Goal: Answer question/provide support: Share knowledge or assist other users

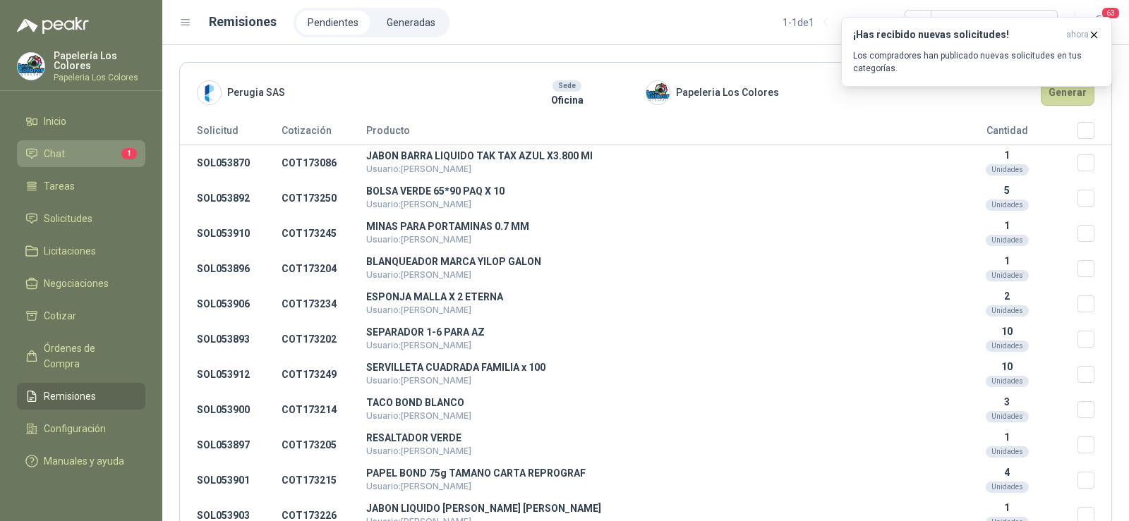
click at [57, 159] on span "Chat" at bounding box center [54, 154] width 21 height 16
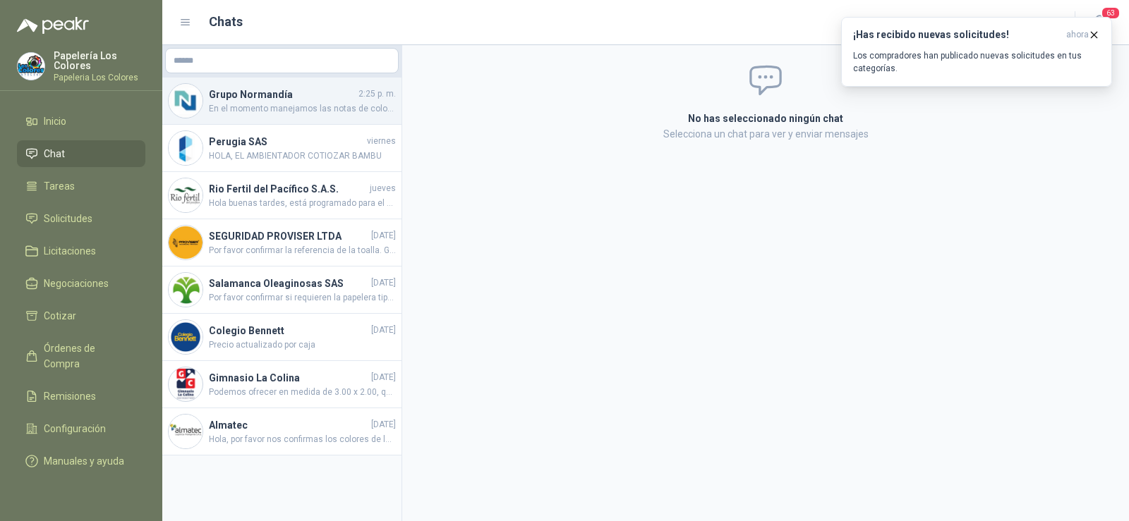
click at [291, 109] on span "En el momento manejamos las notas de colores surtidos por cada taco" at bounding box center [302, 108] width 187 height 13
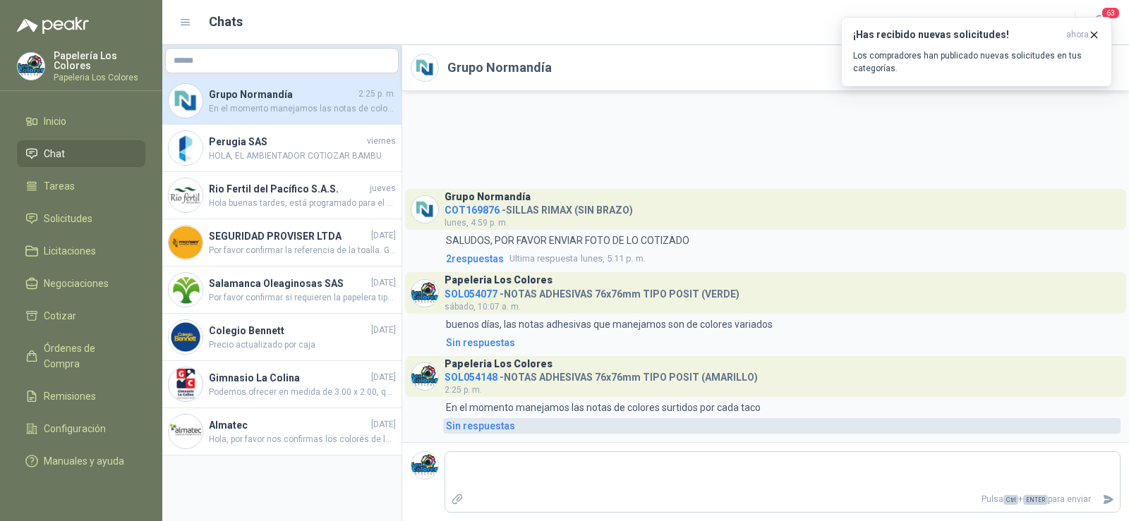
click at [491, 434] on div "Sin respuestas" at bounding box center [480, 426] width 69 height 16
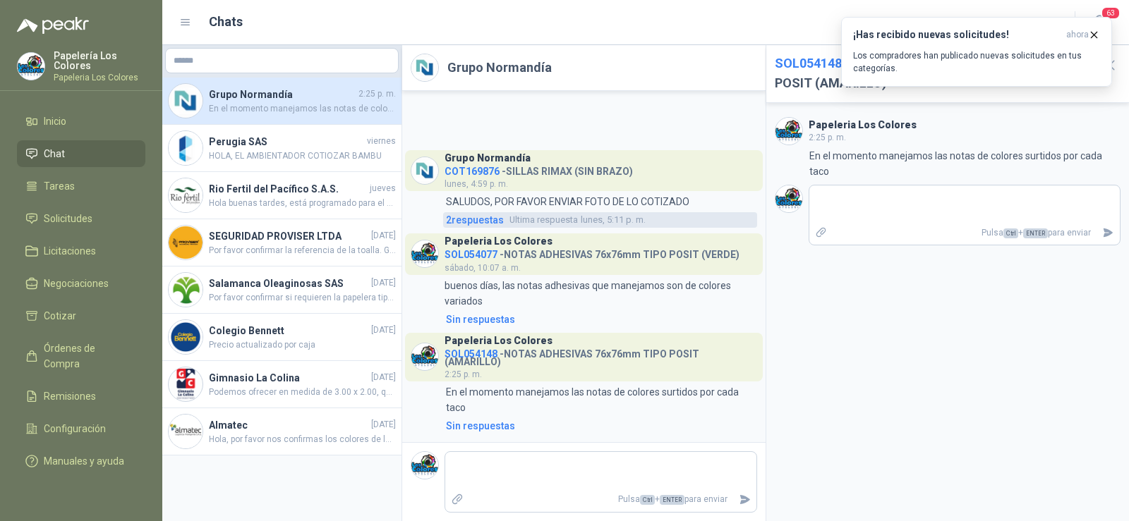
click at [471, 228] on span "2 respuesta s" at bounding box center [475, 220] width 58 height 16
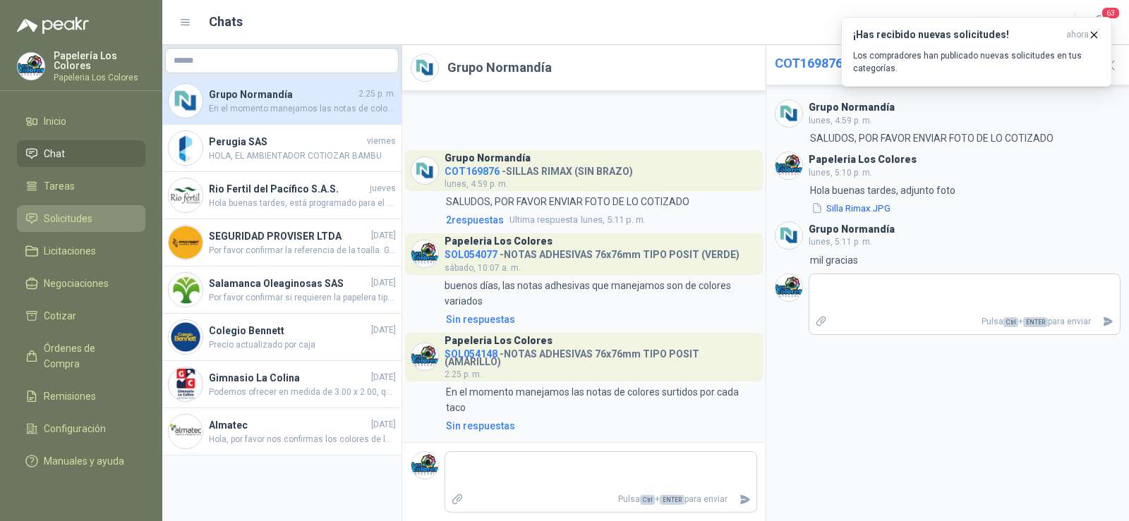
click at [72, 211] on span "Solicitudes" at bounding box center [68, 219] width 49 height 16
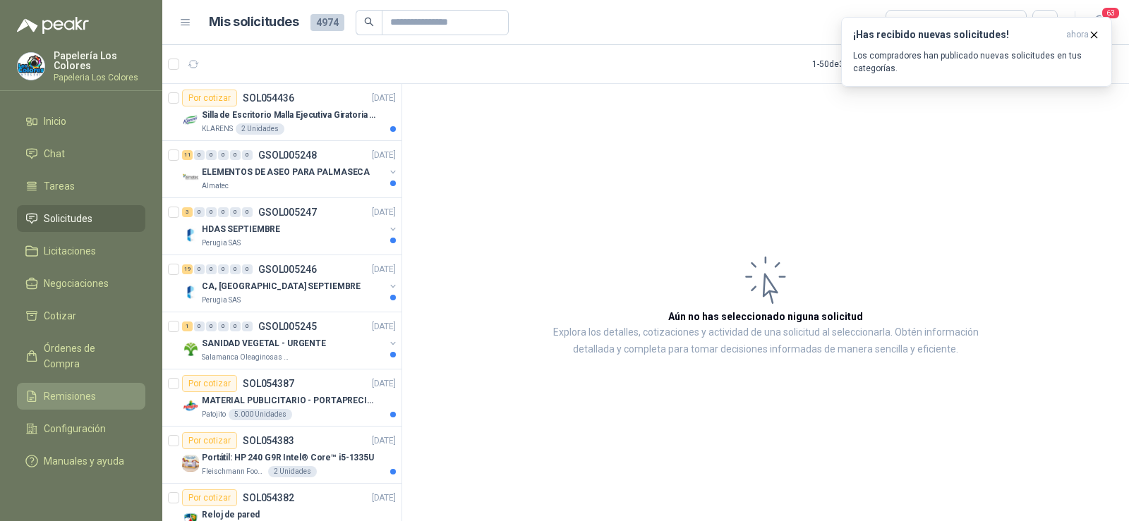
click at [66, 383] on link "Remisiones" at bounding box center [81, 396] width 128 height 27
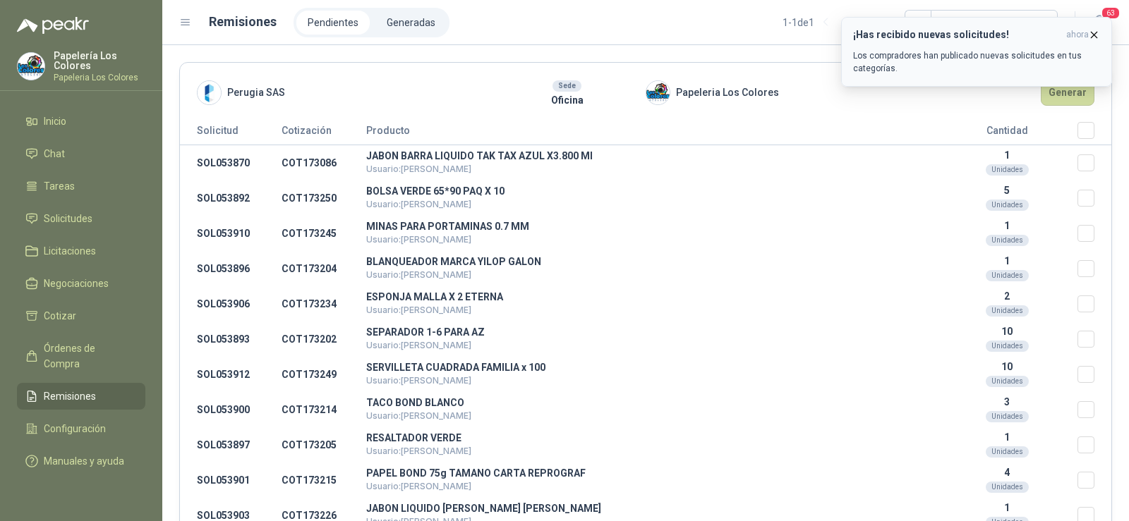
click at [1100, 36] on button "¡Has recibido nuevas solicitudes! ahora Los compradores han publicado nuevas so…" at bounding box center [976, 52] width 271 height 70
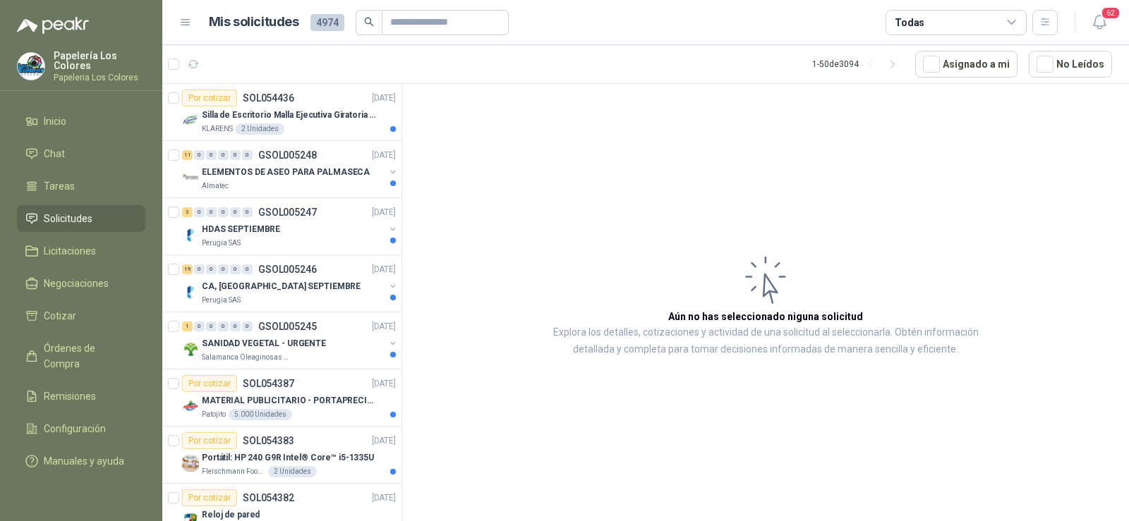
click at [70, 214] on span "Solicitudes" at bounding box center [68, 219] width 49 height 16
click at [78, 389] on span "Remisiones" at bounding box center [70, 397] width 52 height 16
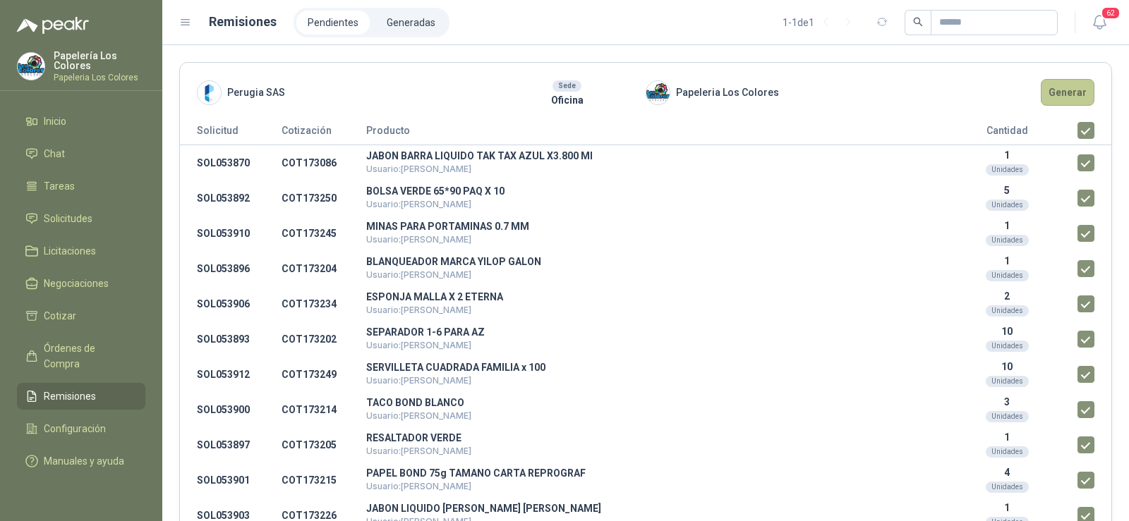
click at [1050, 97] on button "Generar" at bounding box center [1068, 92] width 54 height 27
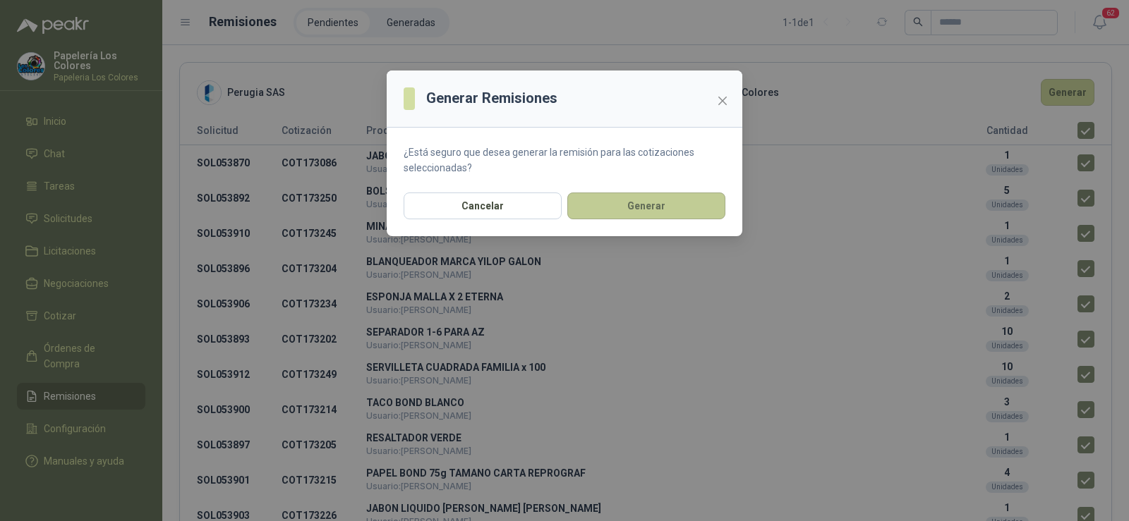
click at [642, 212] on button "Generar" at bounding box center [646, 206] width 158 height 27
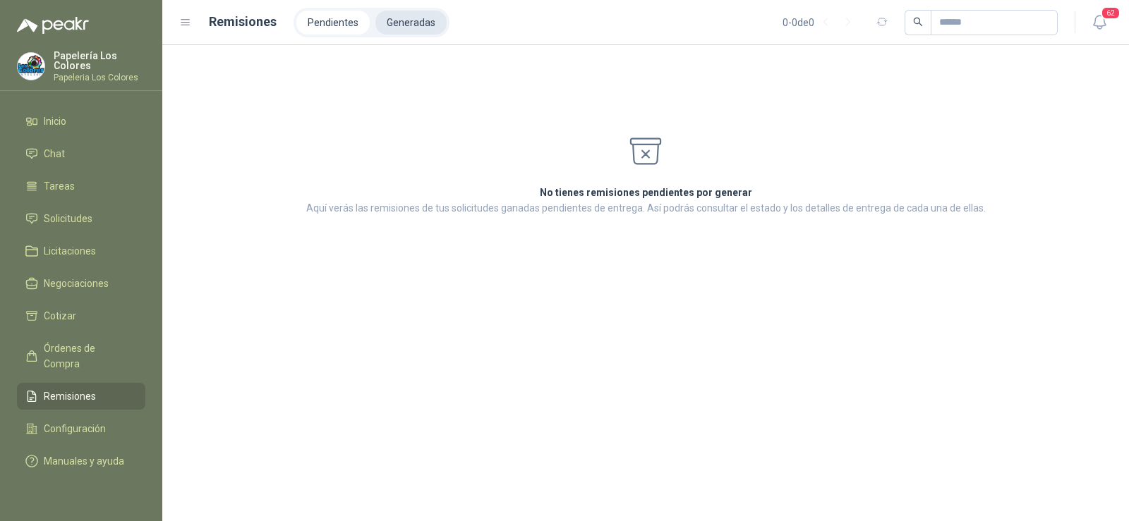
click at [396, 28] on li "Generadas" at bounding box center [410, 23] width 71 height 24
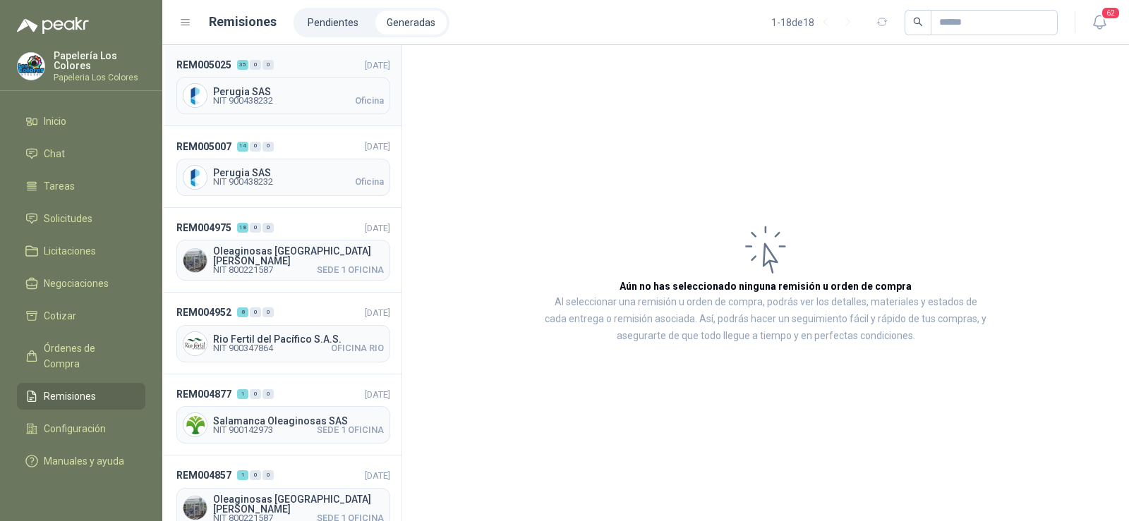
click at [289, 92] on span "Perugia SAS" at bounding box center [298, 92] width 171 height 10
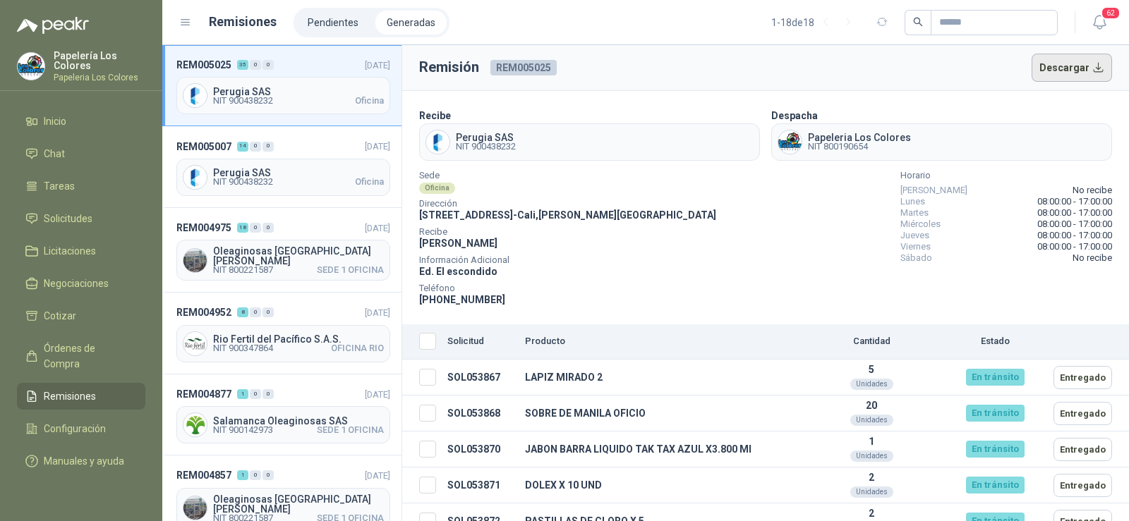
click at [1070, 67] on button "Descargar" at bounding box center [1072, 68] width 81 height 28
click at [282, 190] on div "Perugia SAS NIT 900438232 Oficina" at bounding box center [283, 177] width 214 height 37
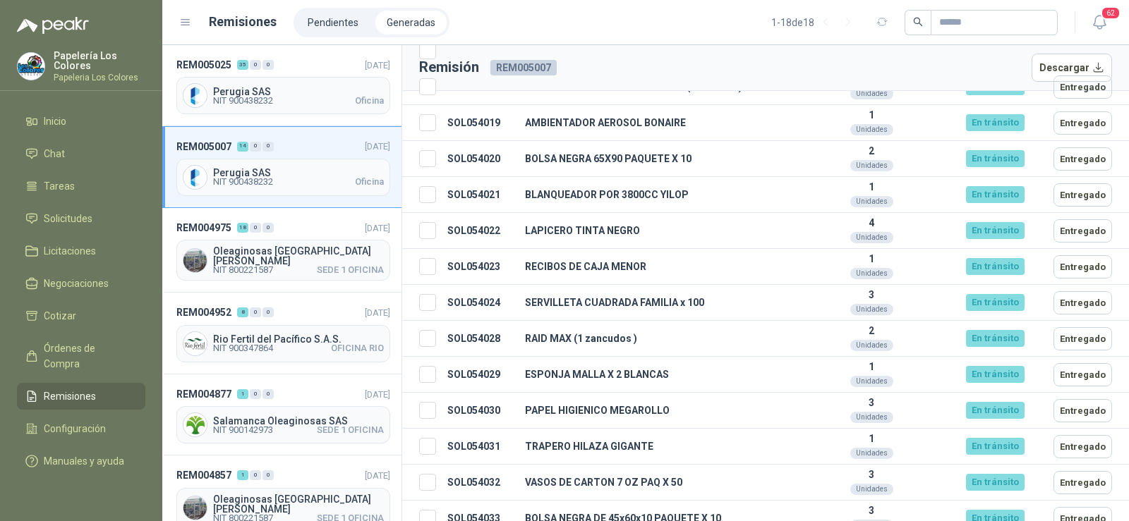
scroll to position [342, 0]
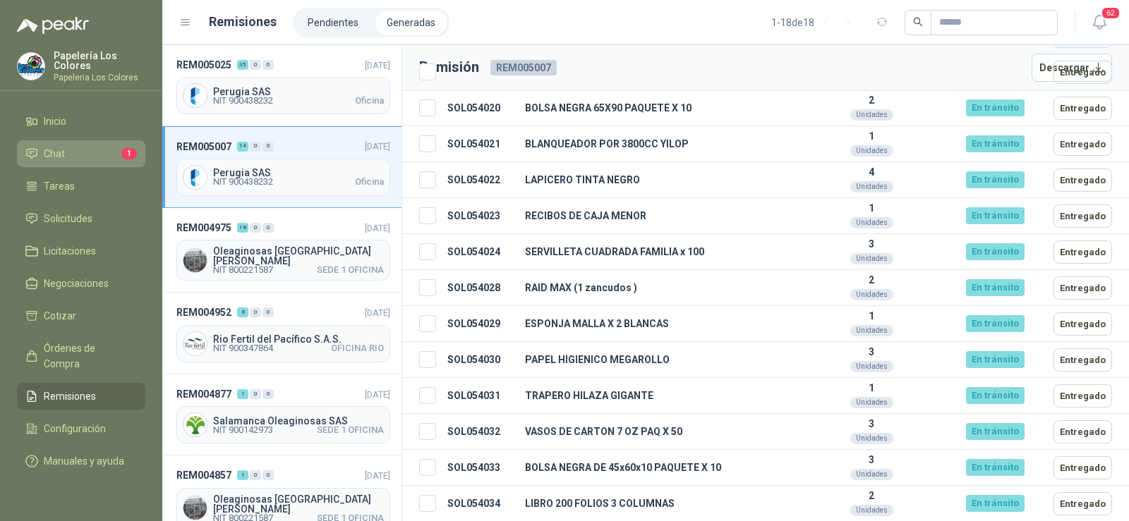
click at [71, 155] on li "Chat 1" at bounding box center [80, 154] width 111 height 16
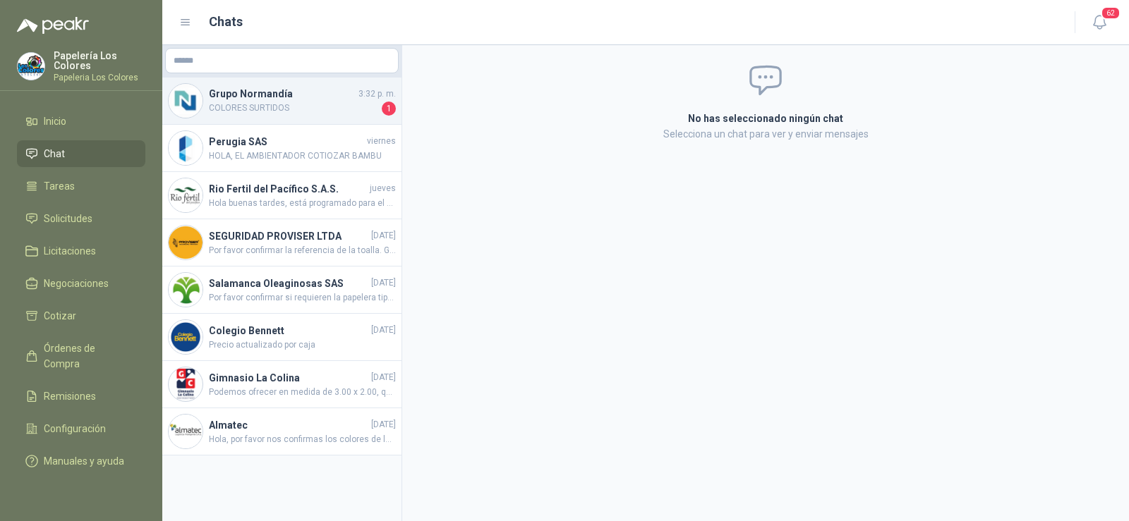
click at [246, 101] on h4 "Grupo Normandía" at bounding box center [282, 94] width 147 height 16
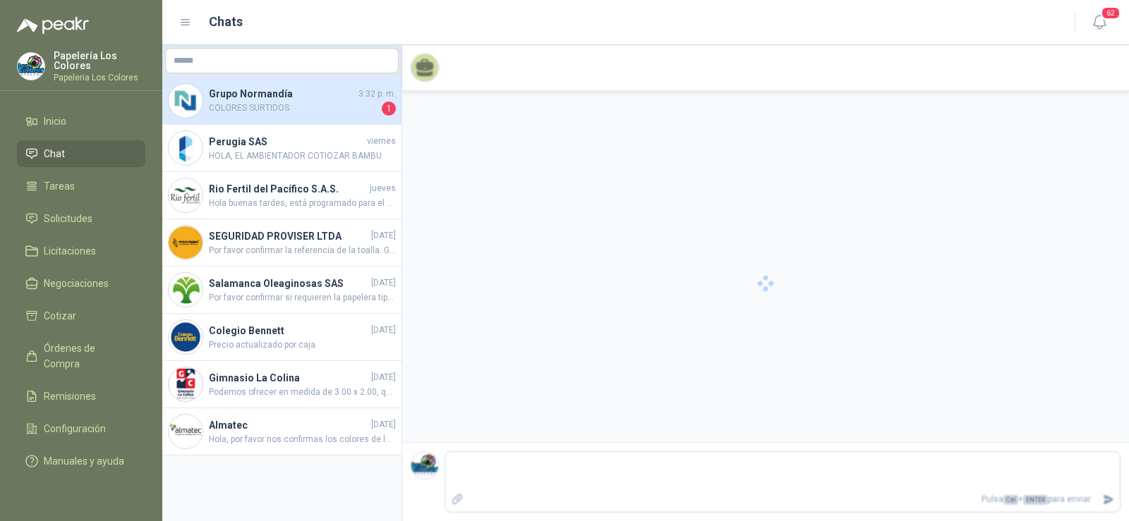
scroll to position [130, 0]
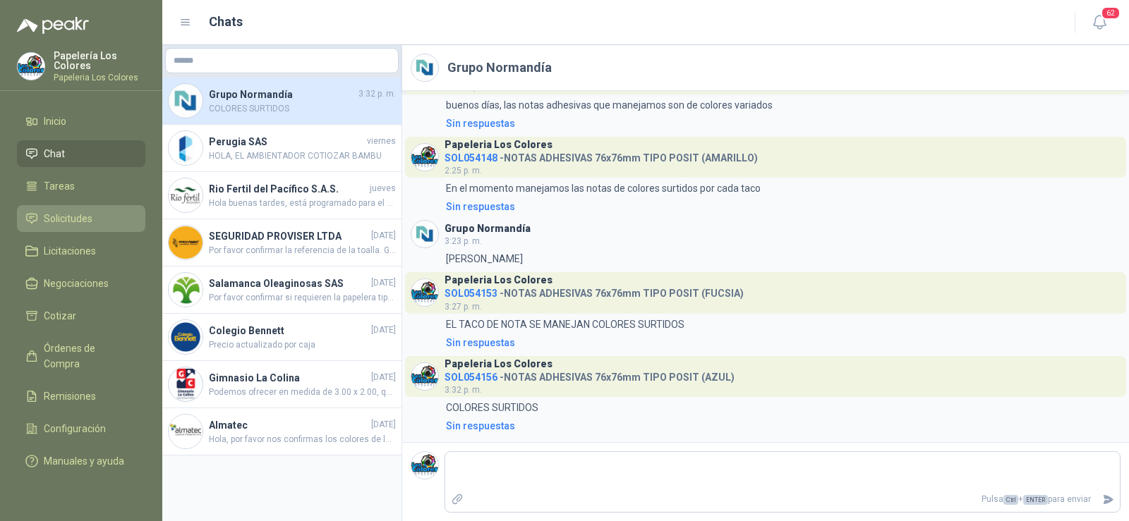
click at [71, 223] on span "Solicitudes" at bounding box center [68, 219] width 49 height 16
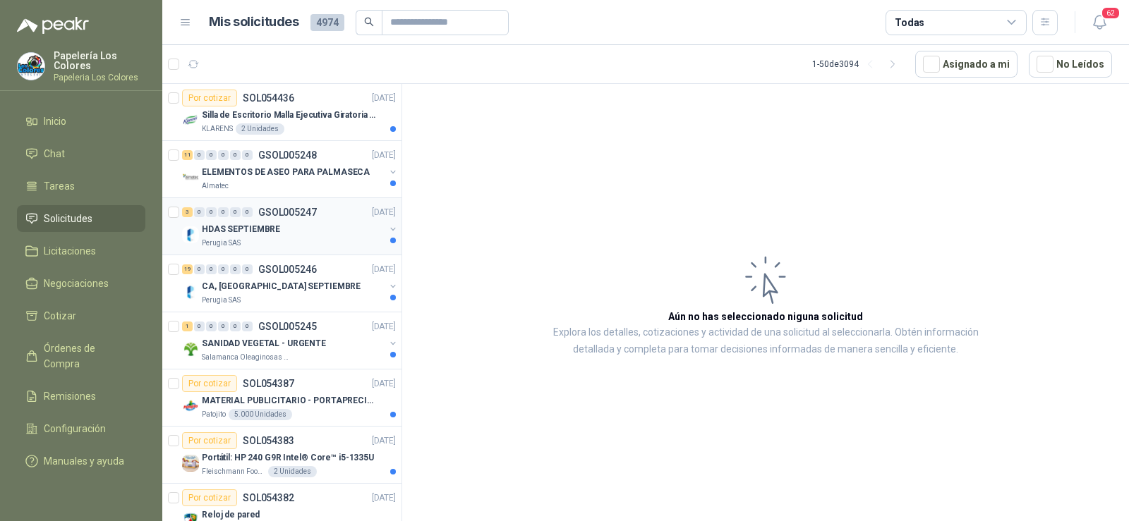
click at [270, 236] on p "HDAS SEPTIEMBRE" at bounding box center [241, 229] width 78 height 13
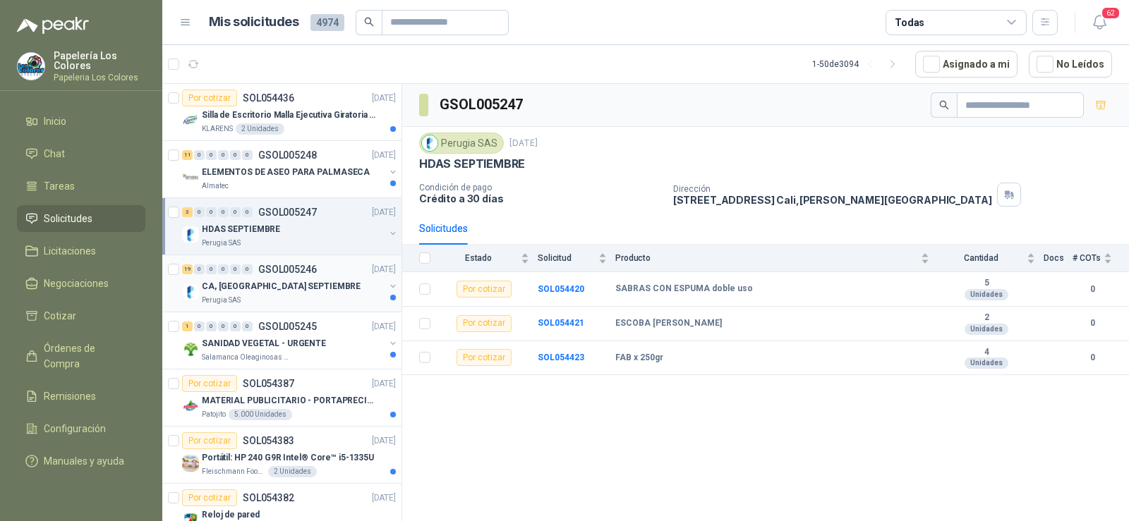
click at [266, 280] on p "CA, [GEOGRAPHIC_DATA] SEPTIEMBRE" at bounding box center [281, 286] width 159 height 13
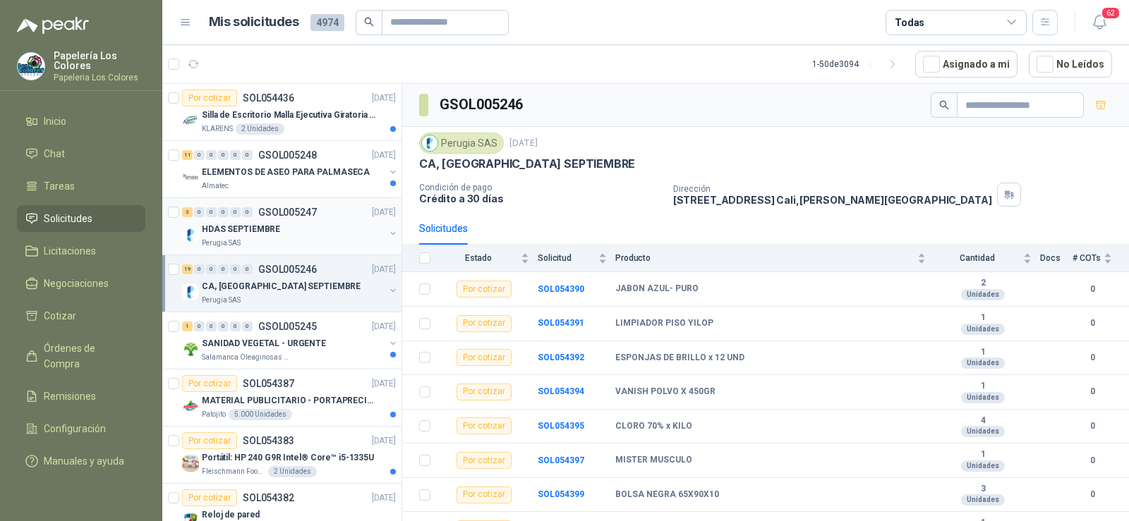
click at [261, 231] on p "HDAS SEPTIEMBRE" at bounding box center [241, 229] width 78 height 13
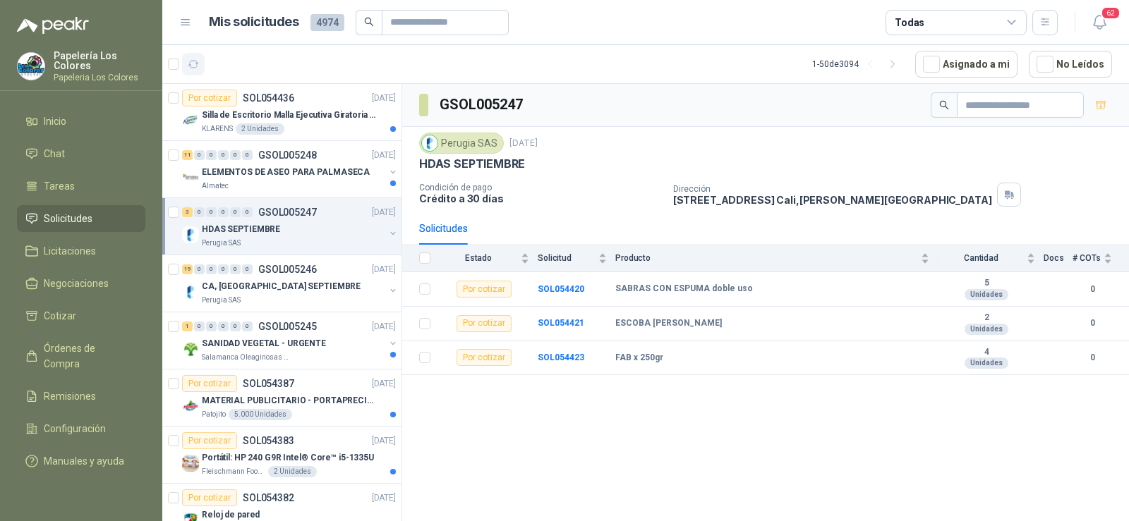
click at [193, 61] on icon "button" at bounding box center [194, 65] width 12 height 12
click at [253, 229] on p "HDAS SEPTIEMBRE" at bounding box center [241, 229] width 78 height 13
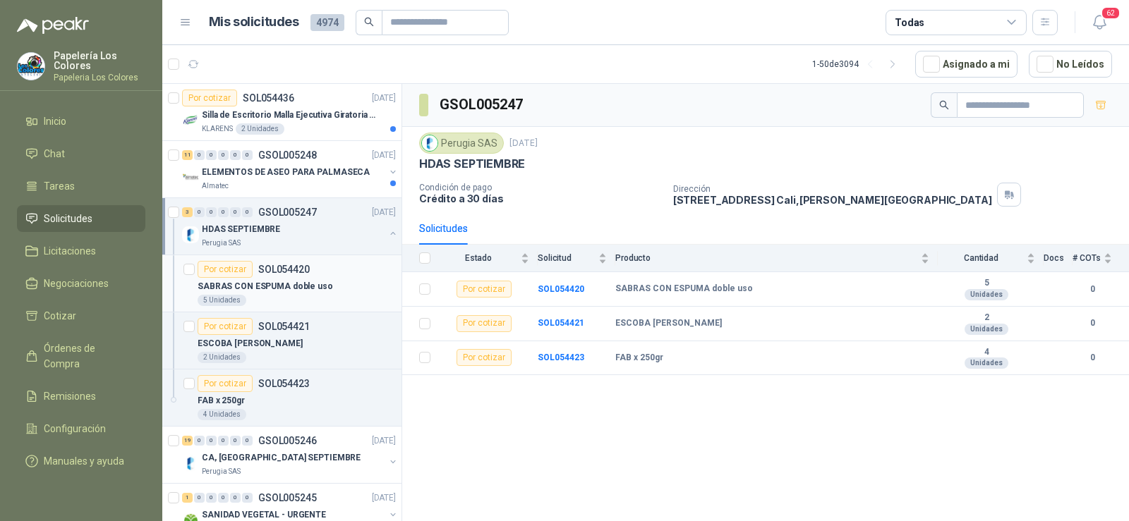
click at [253, 271] on div "Por cotizar SOL054420" at bounding box center [254, 269] width 112 height 17
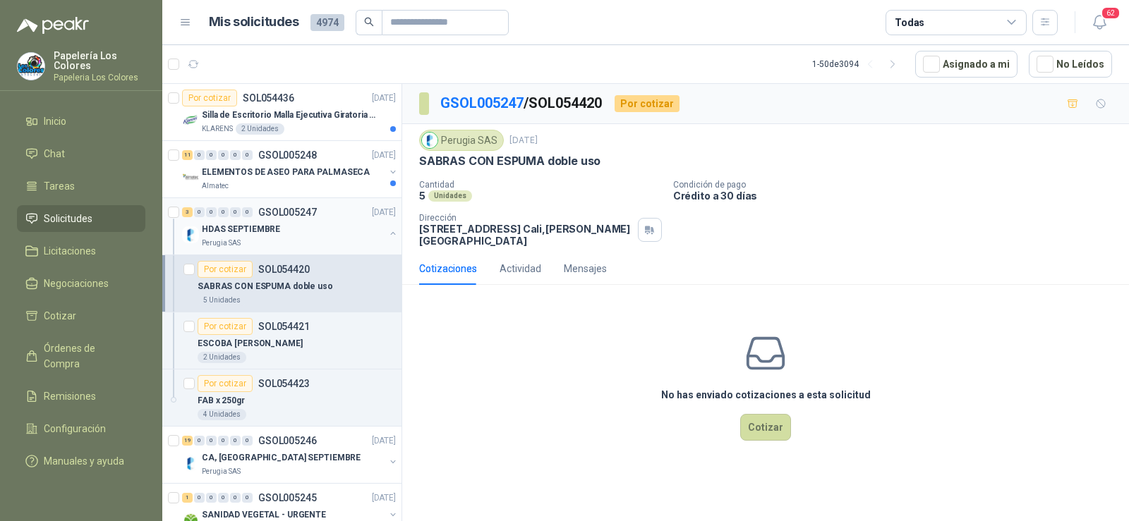
click at [285, 219] on div "3 0 0 0 0 0 GSOL005247 [DATE]" at bounding box center [290, 212] width 217 height 17
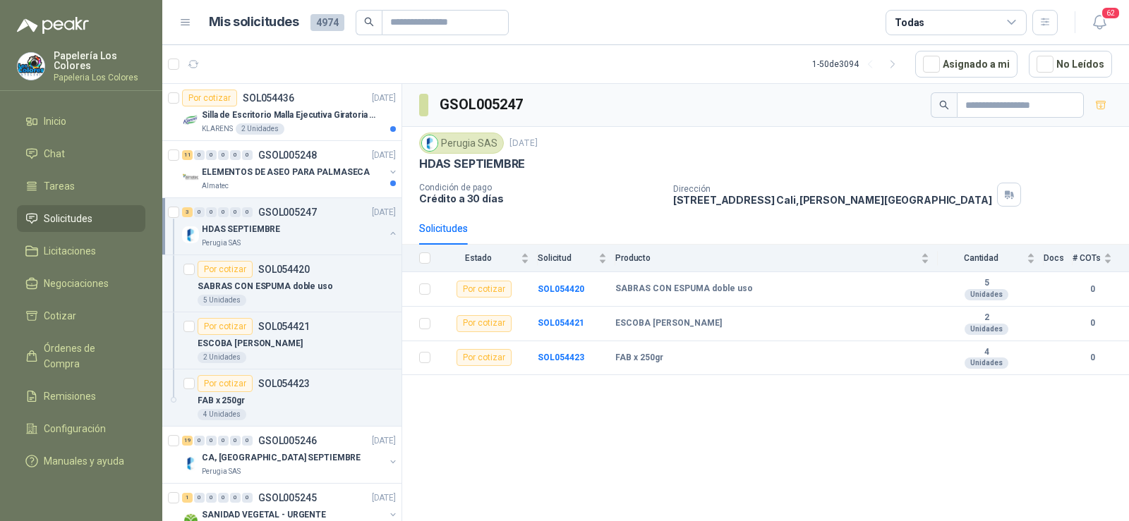
click at [257, 234] on p "HDAS SEPTIEMBRE" at bounding box center [241, 229] width 78 height 13
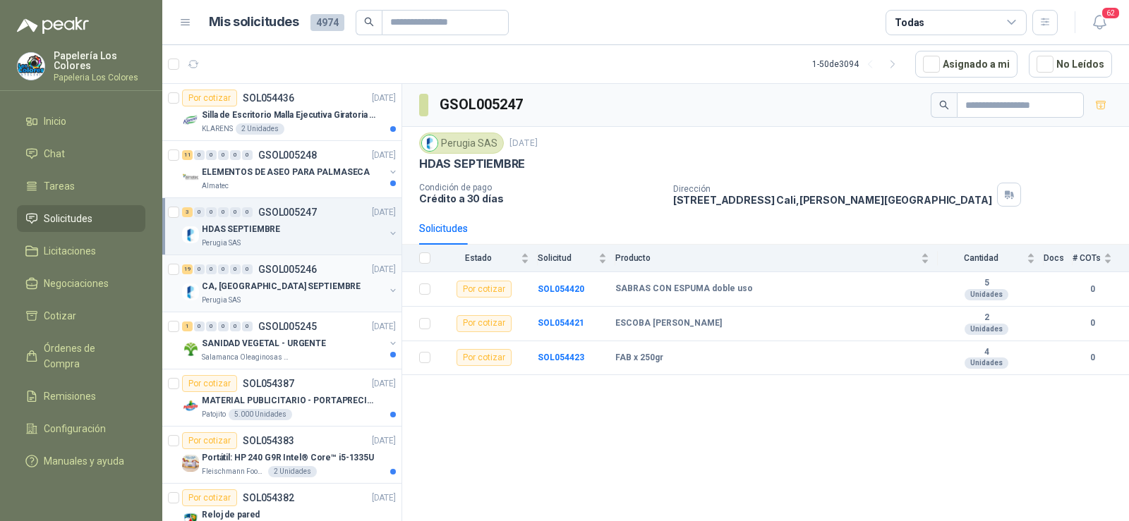
click at [262, 280] on p "CA, [GEOGRAPHIC_DATA] SEPTIEMBRE" at bounding box center [281, 286] width 159 height 13
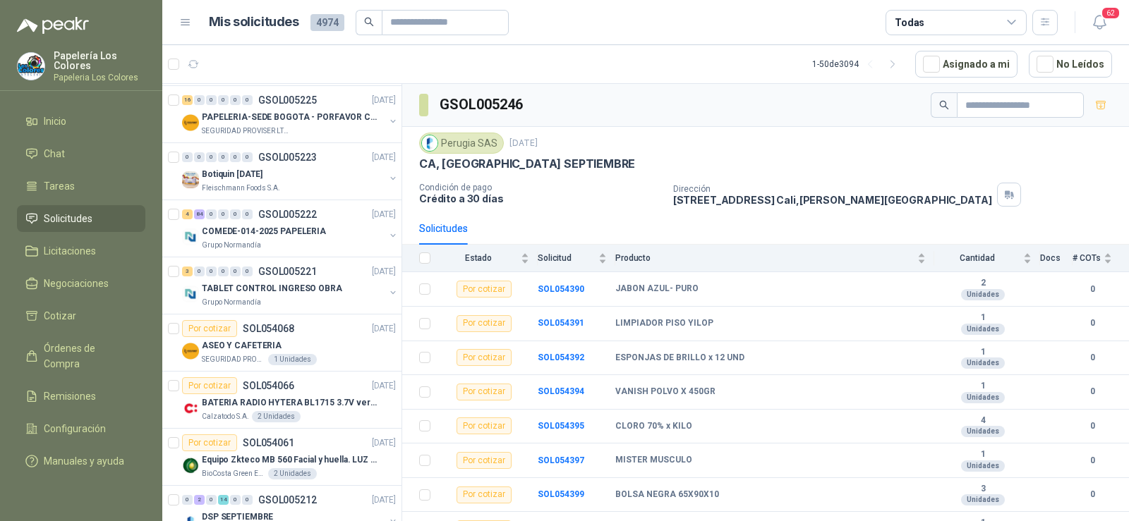
scroll to position [1058, 0]
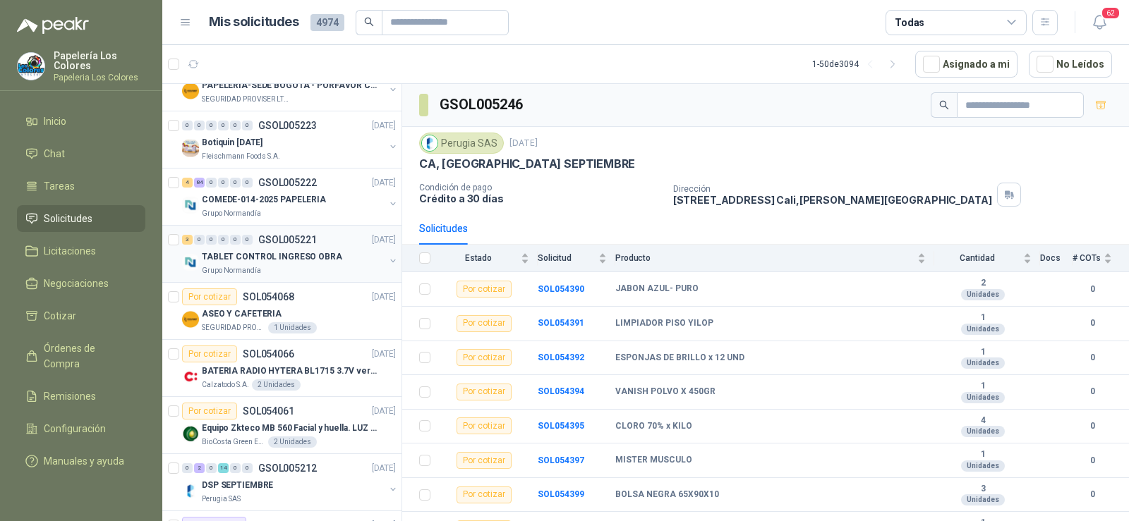
click at [227, 274] on p "Grupo Normandía" at bounding box center [231, 270] width 59 height 11
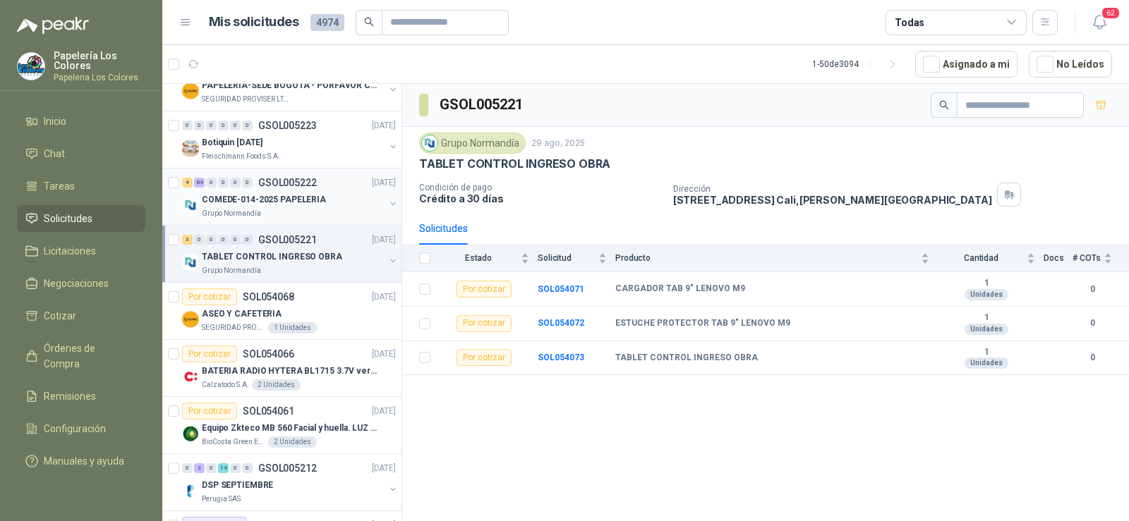
click at [270, 212] on div "Grupo Normandía" at bounding box center [293, 213] width 183 height 11
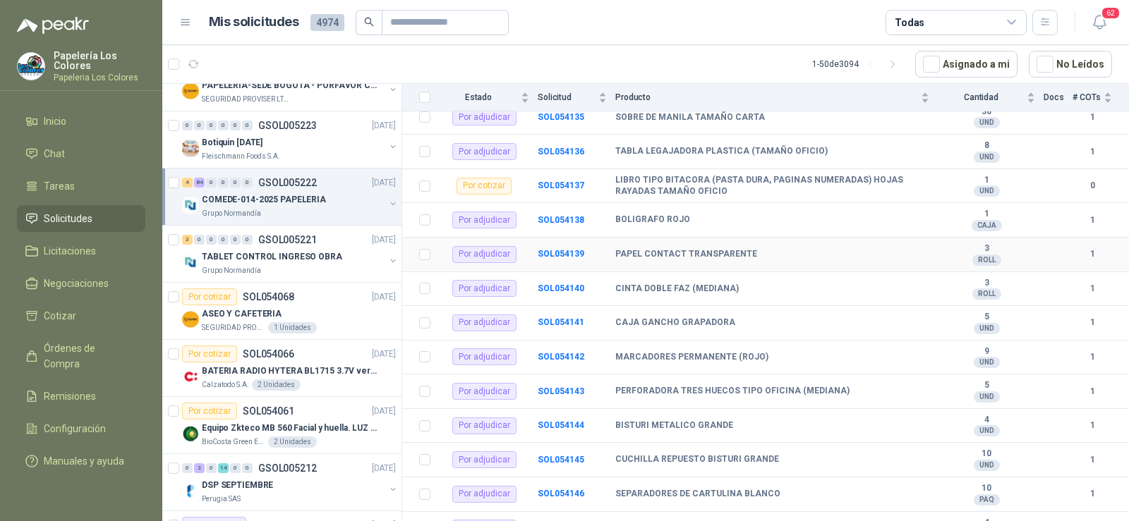
scroll to position [2258, 0]
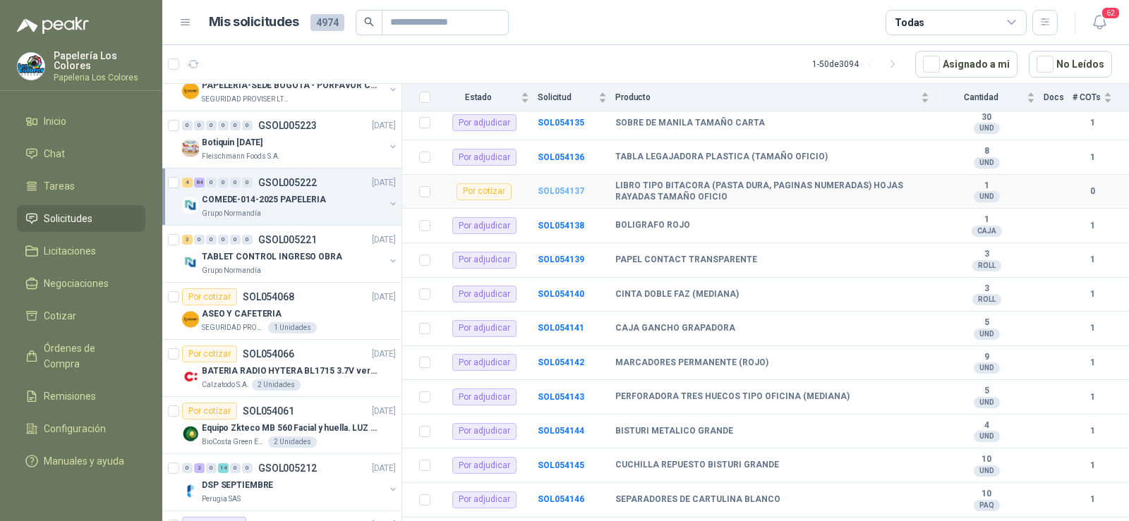
click at [554, 191] on b "SOL054137" at bounding box center [561, 191] width 47 height 10
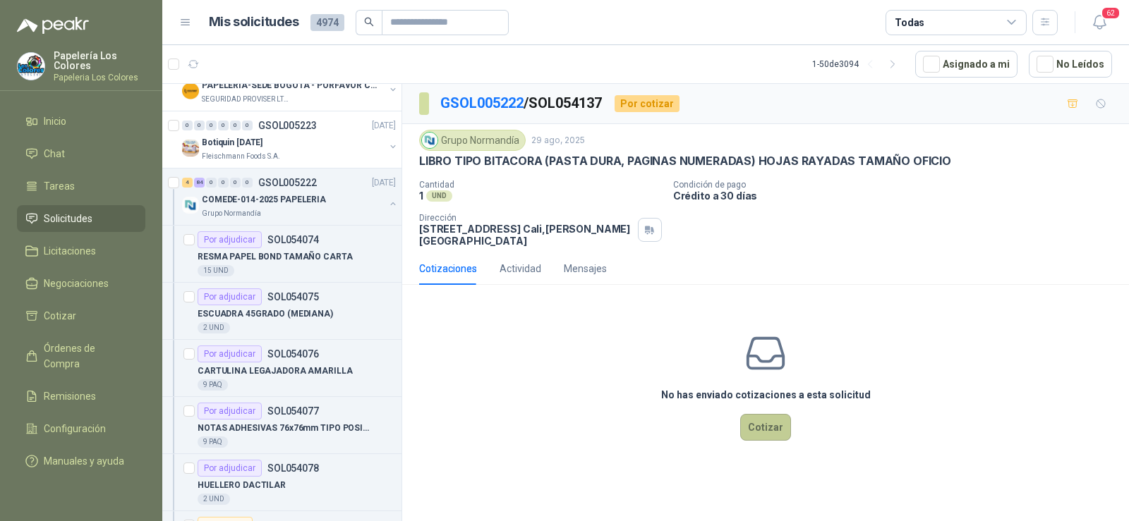
click at [747, 423] on button "Cotizar" at bounding box center [765, 427] width 51 height 27
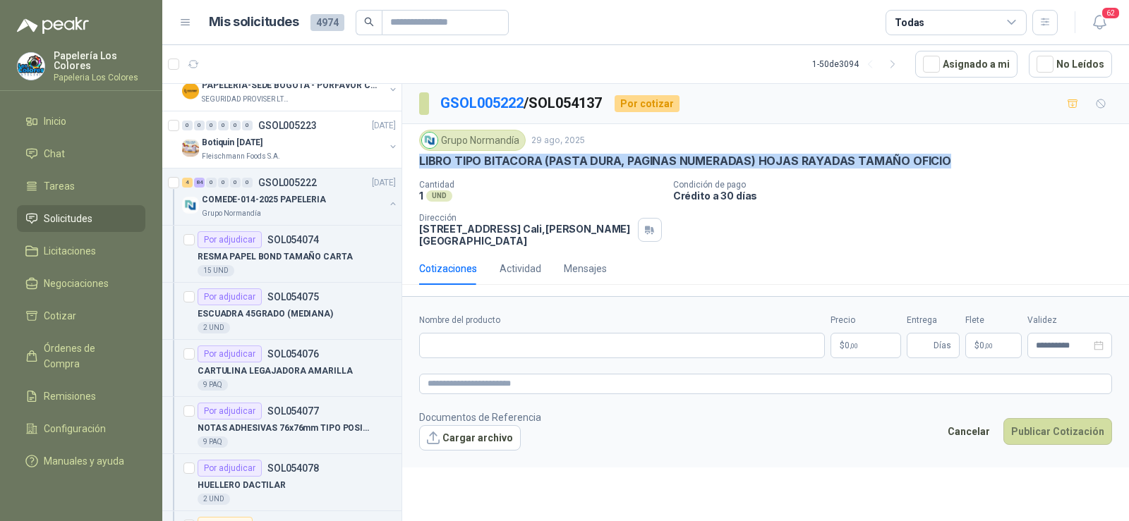
drag, startPoint x: 420, startPoint y: 162, endPoint x: 966, endPoint y: 161, distance: 546.1
click at [966, 161] on div "LIBRO TIPO BITACORA (PASTA DURA, PAGINAS NUMERADAS) HOJAS RAYADAS TAMAÑO OFICIO" at bounding box center [765, 161] width 693 height 15
copy p "LIBRO TIPO BITACORA (PASTA DURA, PAGINAS NUMERADAS) HOJAS RAYADAS TAMAÑO OFICIO"
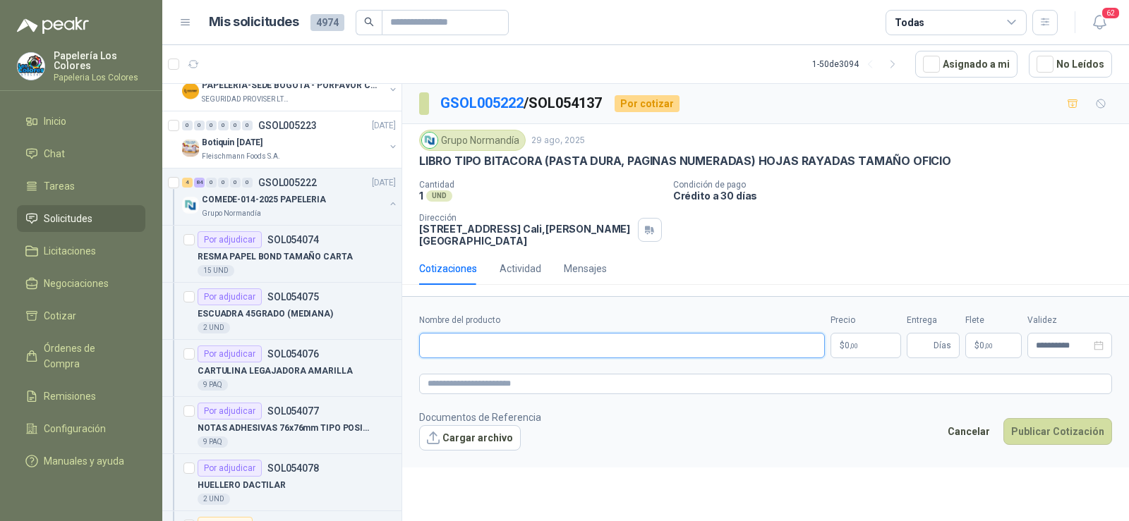
click at [676, 351] on input "Nombre del producto" at bounding box center [622, 345] width 406 height 25
paste input "**********"
type input "**********"
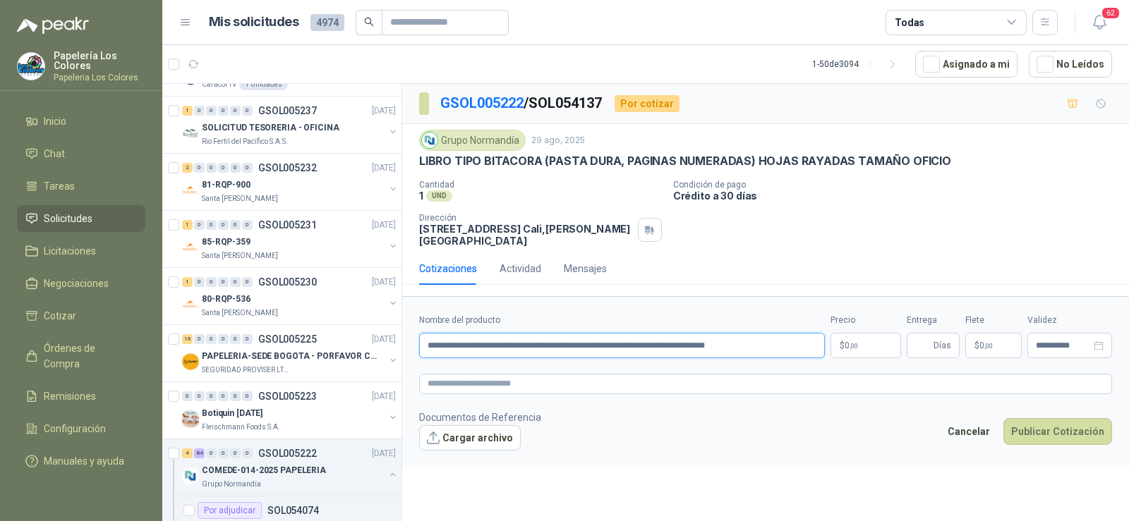
scroll to position [776, 0]
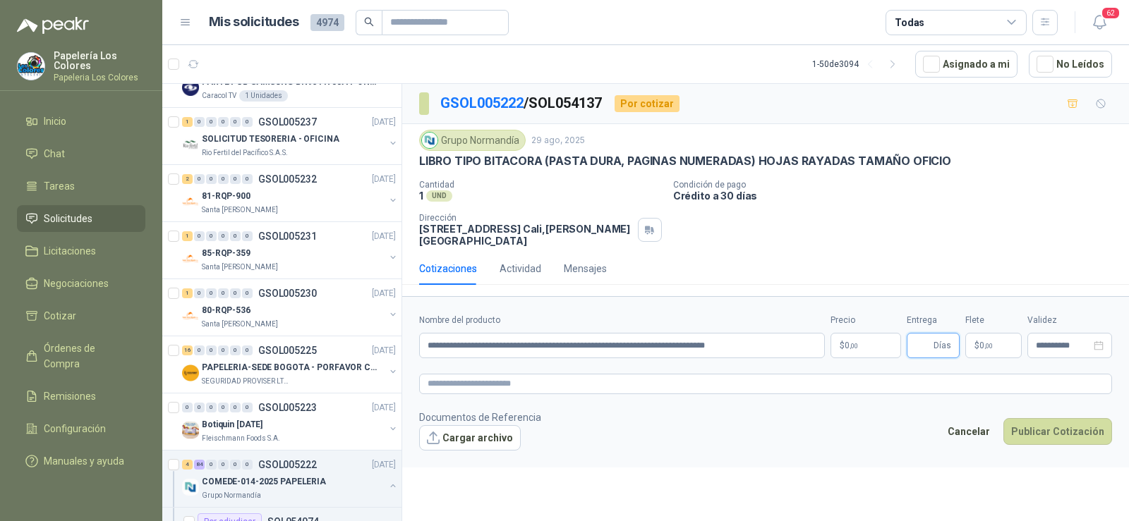
click at [922, 346] on input "Entrega" at bounding box center [923, 346] width 16 height 24
type input "*"
click at [855, 344] on span ",00" at bounding box center [854, 346] width 8 height 8
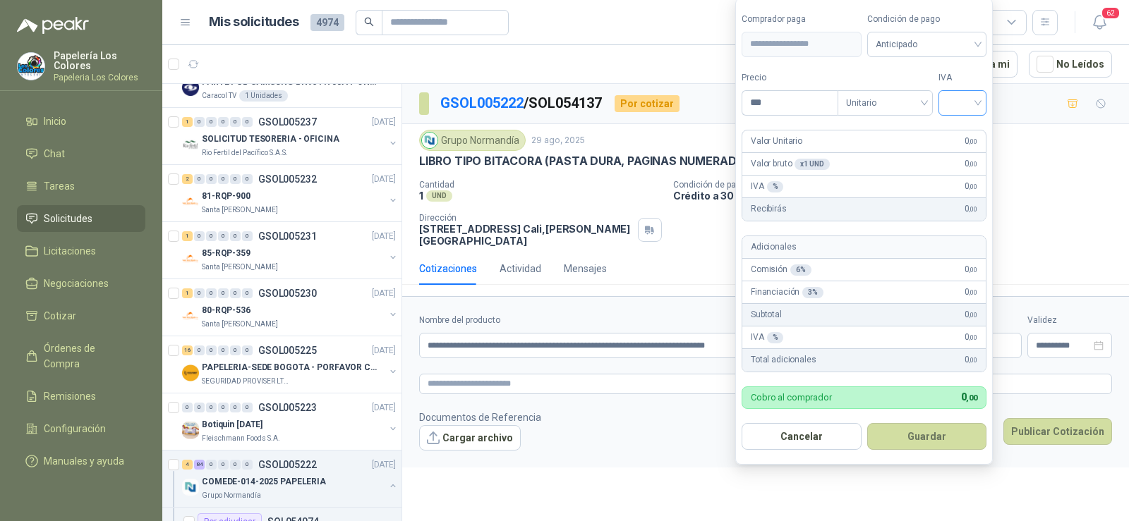
click at [967, 95] on input "search" at bounding box center [962, 101] width 31 height 21
click at [966, 133] on div "19%" at bounding box center [966, 132] width 26 height 16
click at [933, 52] on span "Anticipado" at bounding box center [929, 44] width 104 height 21
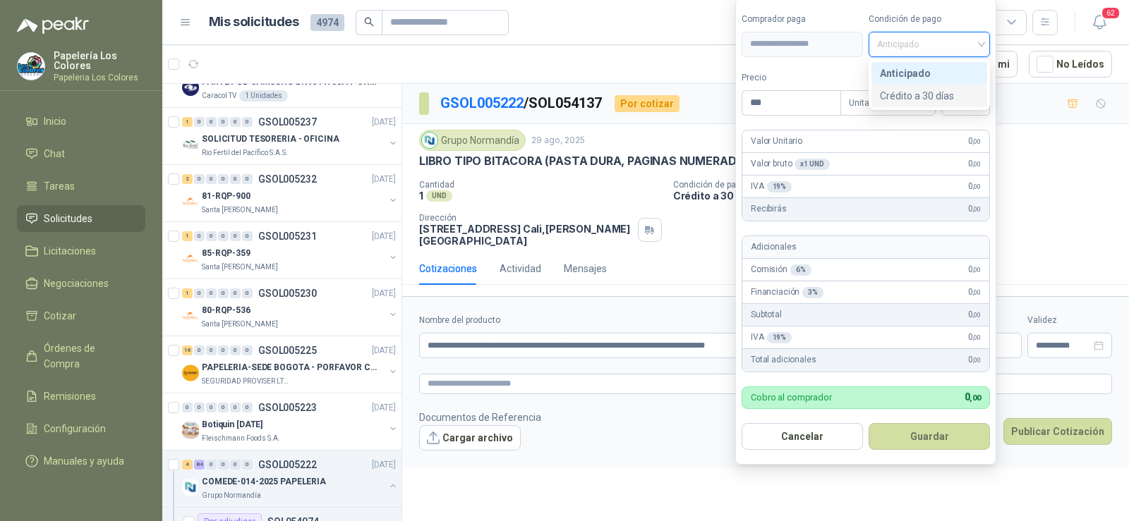
click at [942, 88] on div "Crédito a 30 días" at bounding box center [929, 96] width 99 height 16
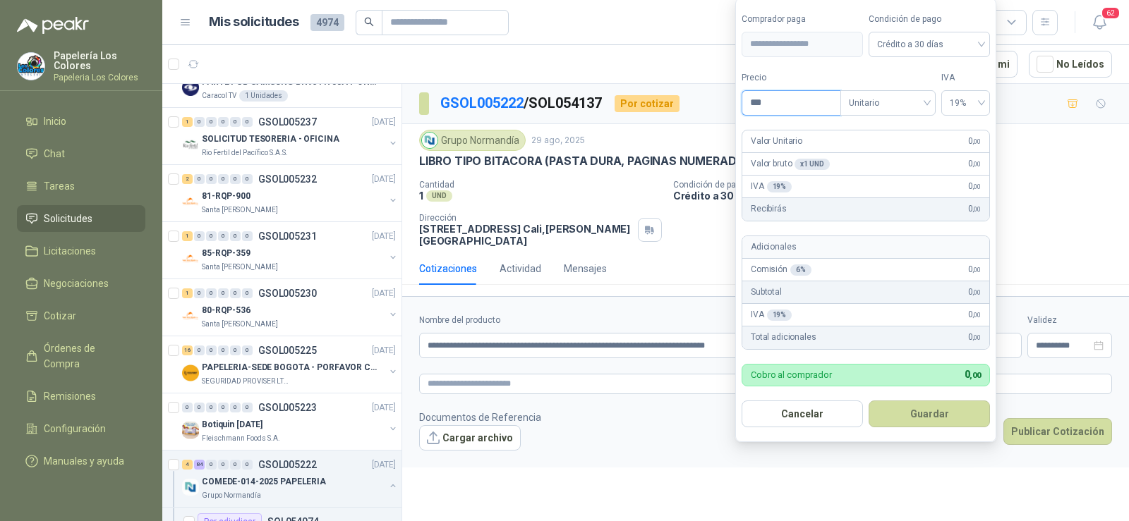
click at [700, 109] on body "Papelería Los Colores Papeleria Los Colores Inicio Chat Tareas Solicitudes Lici…" at bounding box center [564, 260] width 1129 height 521
type input "********"
click at [951, 418] on button "Guardar" at bounding box center [929, 414] width 121 height 27
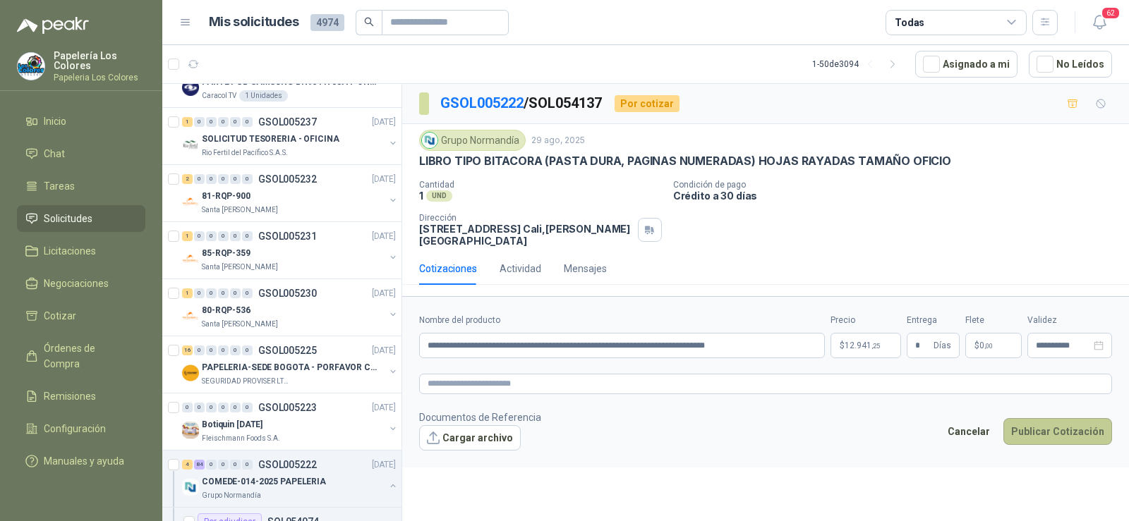
click at [1032, 433] on button "Publicar Cotización" at bounding box center [1057, 431] width 109 height 27
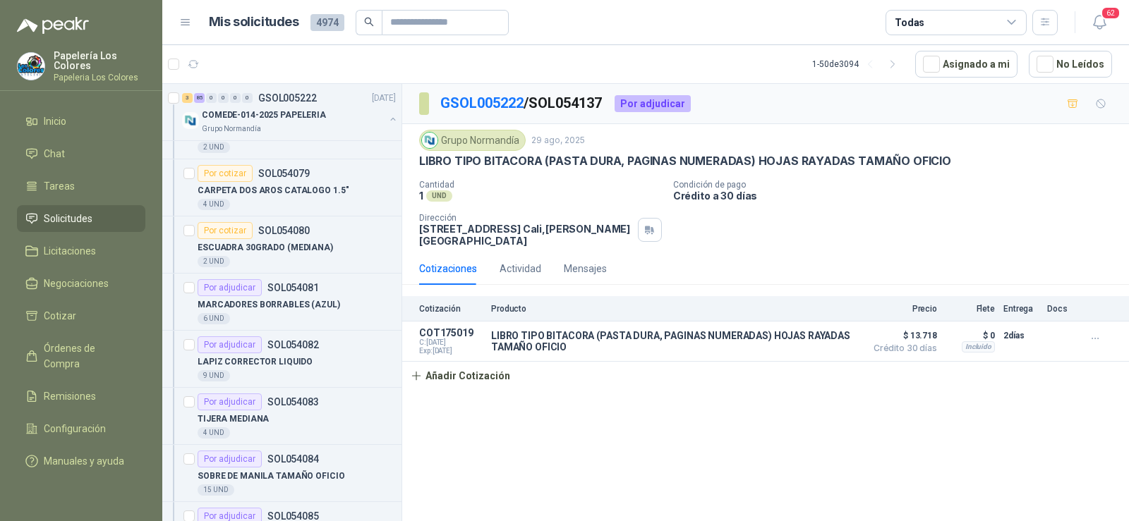
scroll to position [1411, 0]
click at [248, 191] on p "CARPETA DOS AROS CATALOGO 1.5"" at bounding box center [273, 189] width 151 height 13
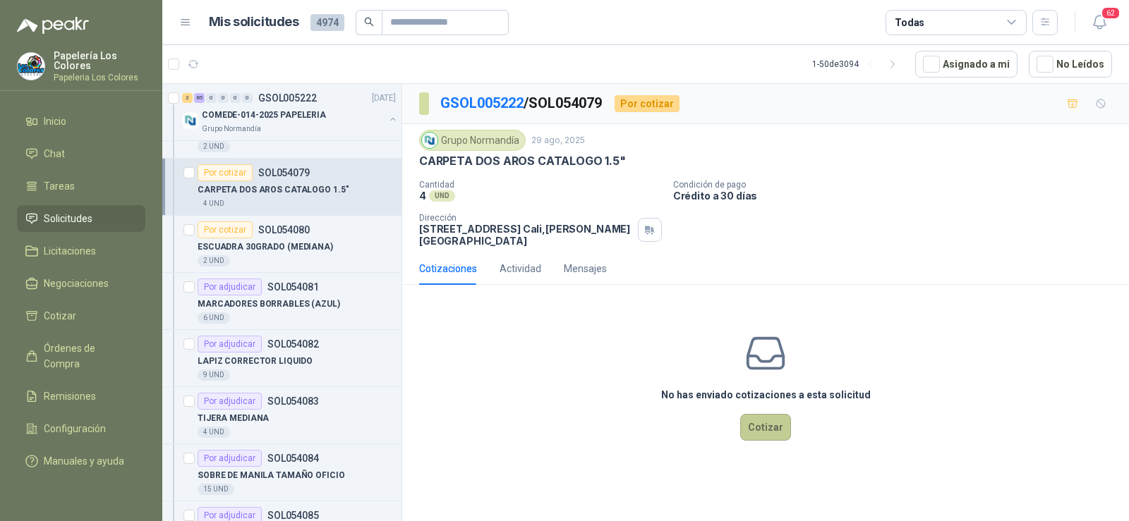
click at [759, 416] on button "Cotizar" at bounding box center [765, 427] width 51 height 27
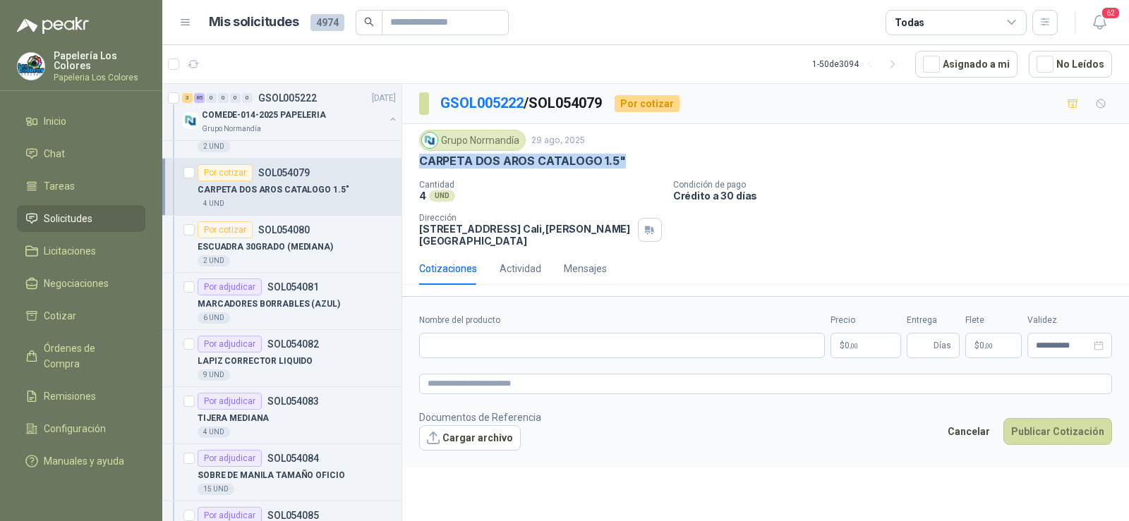
drag, startPoint x: 423, startPoint y: 164, endPoint x: 617, endPoint y: 169, distance: 194.8
click at [617, 169] on p "CARPETA DOS AROS CATALOGO 1.5"" at bounding box center [522, 161] width 207 height 15
copy p "CARPETA DOS AROS CATALOGO 1.5""
click at [557, 346] on input "Nombre del producto" at bounding box center [622, 345] width 406 height 25
paste input "**********"
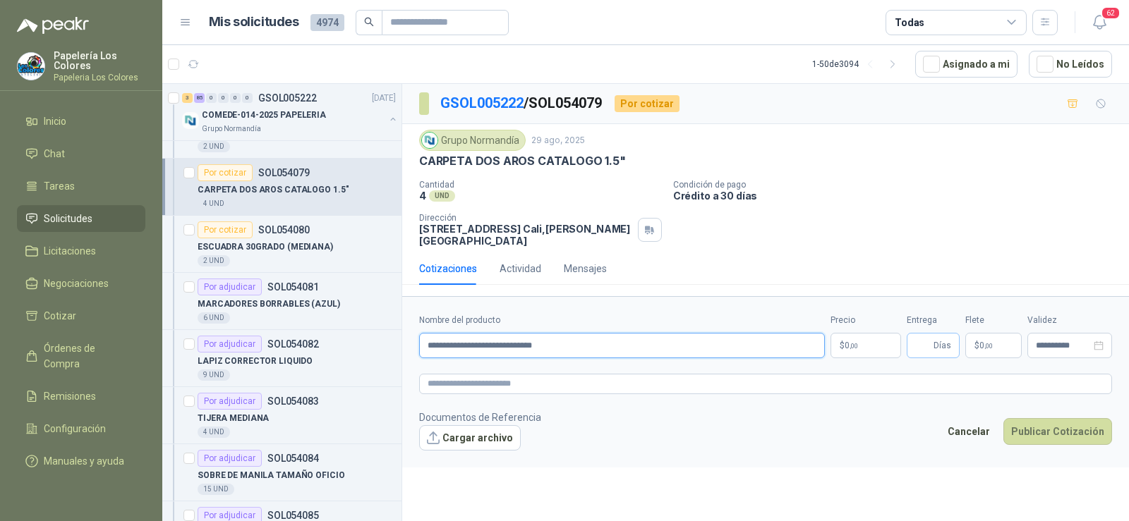
type input "**********"
click at [919, 346] on input "Entrega" at bounding box center [923, 346] width 16 height 24
type input "*"
click at [865, 354] on body "Papelería Los Colores Papeleria Los Colores Inicio Chat Tareas Solicitudes Lici…" at bounding box center [564, 260] width 1129 height 521
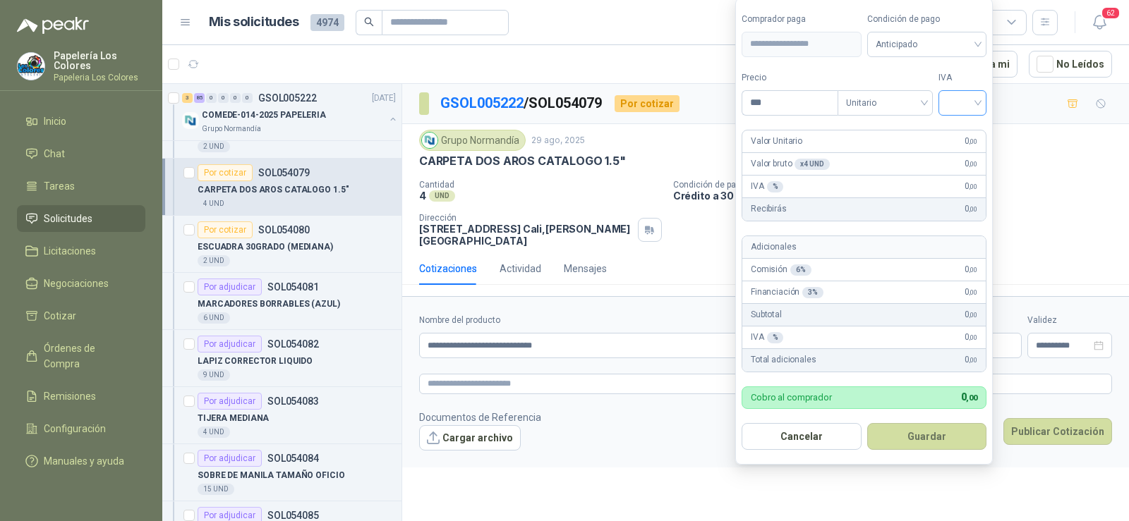
click at [963, 107] on input "search" at bounding box center [962, 101] width 31 height 21
click at [963, 126] on div "19%" at bounding box center [966, 132] width 26 height 16
click at [933, 55] on span at bounding box center [929, 44] width 104 height 24
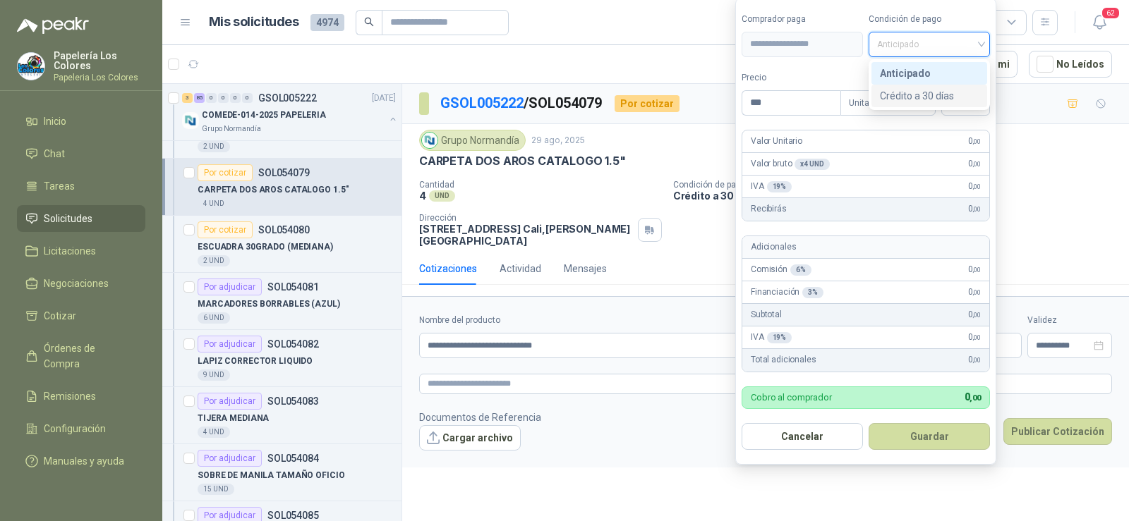
click at [927, 97] on div "Crédito a 30 días" at bounding box center [929, 96] width 99 height 16
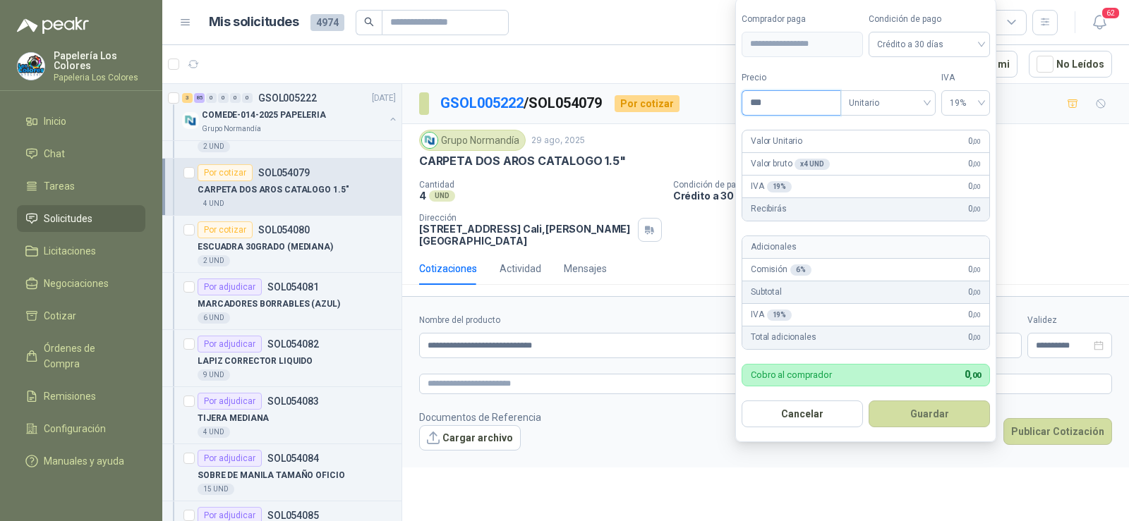
drag, startPoint x: 779, startPoint y: 108, endPoint x: 769, endPoint y: 102, distance: 11.4
click at [775, 107] on input "***" at bounding box center [791, 103] width 98 height 24
type input "*******"
drag, startPoint x: 914, startPoint y: 423, endPoint x: 883, endPoint y: 425, distance: 30.4
click at [914, 424] on button "Guardar" at bounding box center [929, 414] width 121 height 27
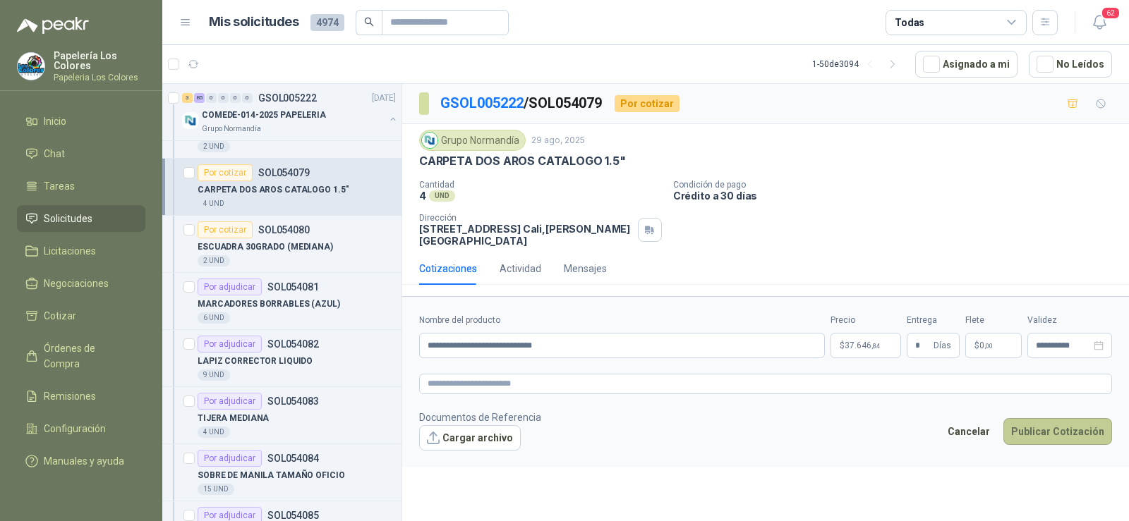
click at [1067, 423] on button "Publicar Cotización" at bounding box center [1057, 431] width 109 height 27
